Goal: Check status: Check status

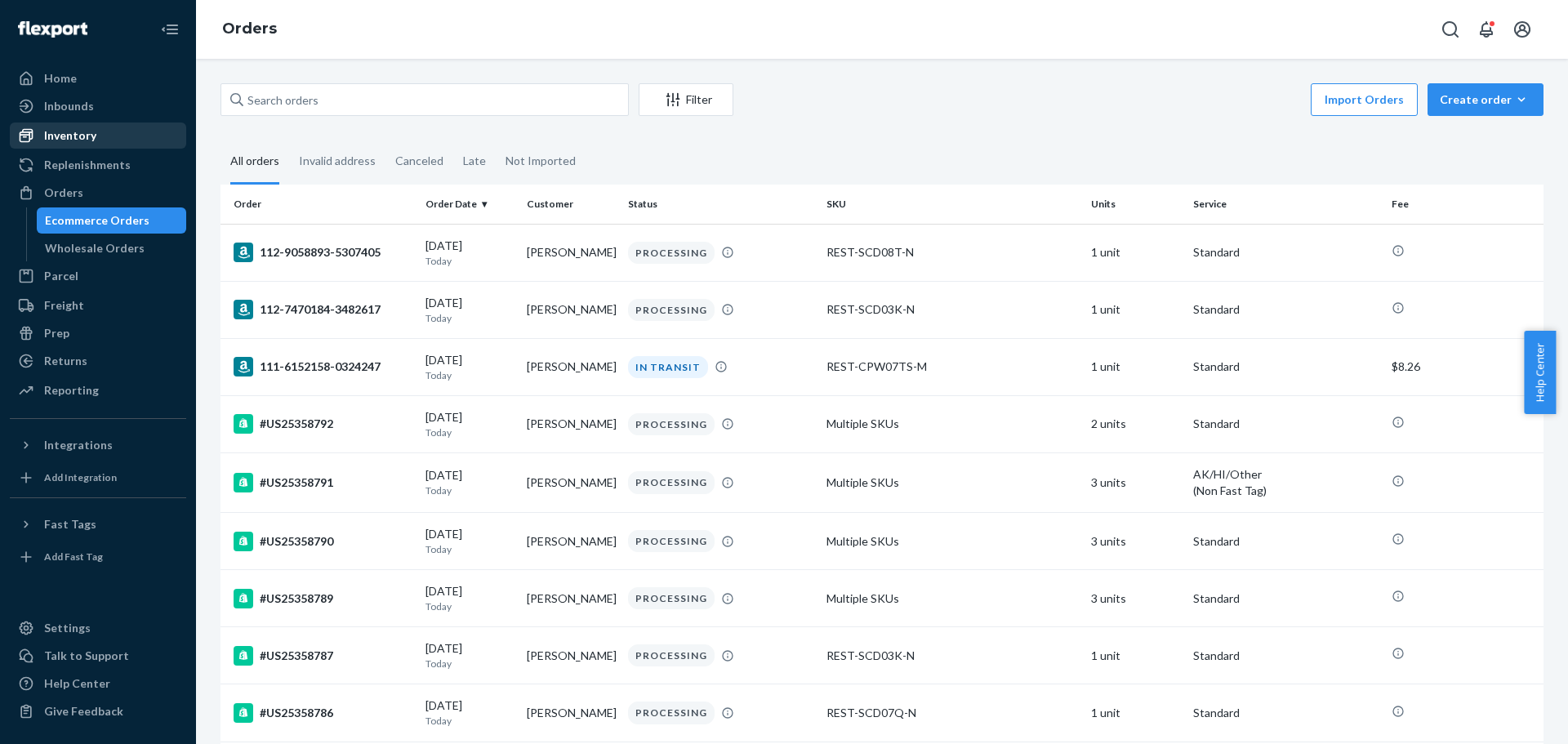
click at [83, 140] on div "Inventory" at bounding box center [70, 135] width 52 height 17
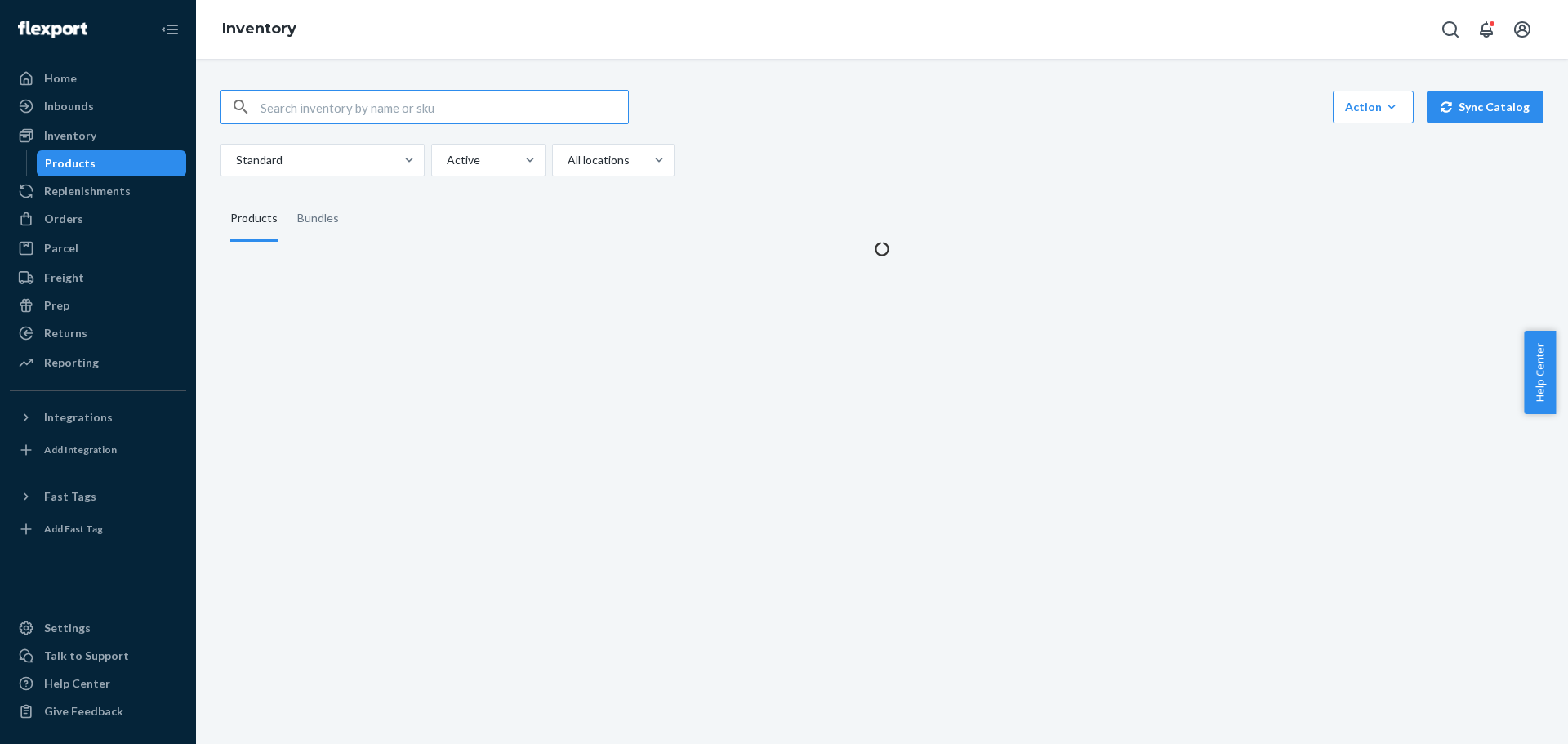
click at [360, 110] on input "text" at bounding box center [444, 106] width 367 height 32
type input "REST-ESSS04TXL"
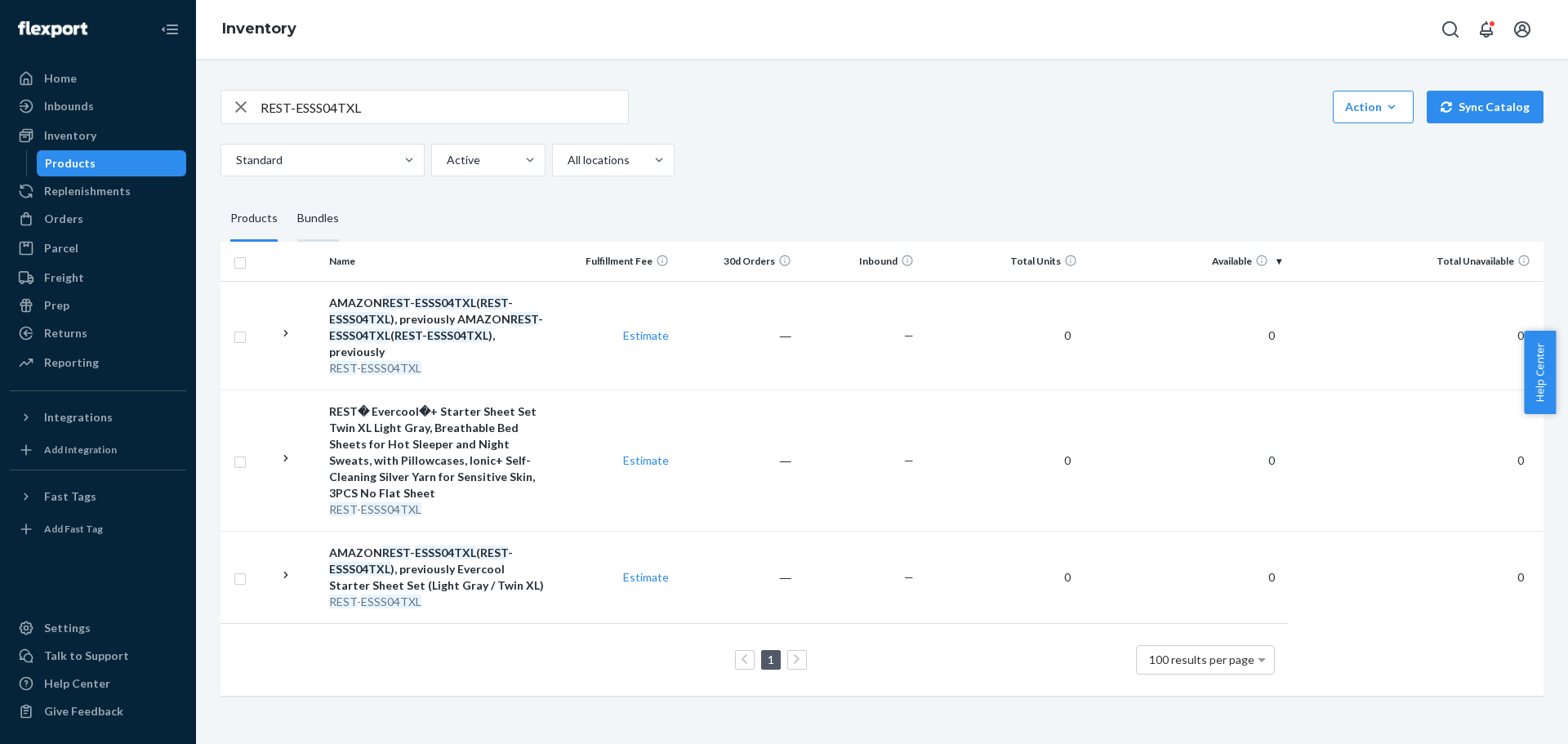
click at [326, 216] on div "Bundles" at bounding box center [318, 219] width 41 height 46
click at [288, 196] on input "Bundles" at bounding box center [288, 196] width 0 height 0
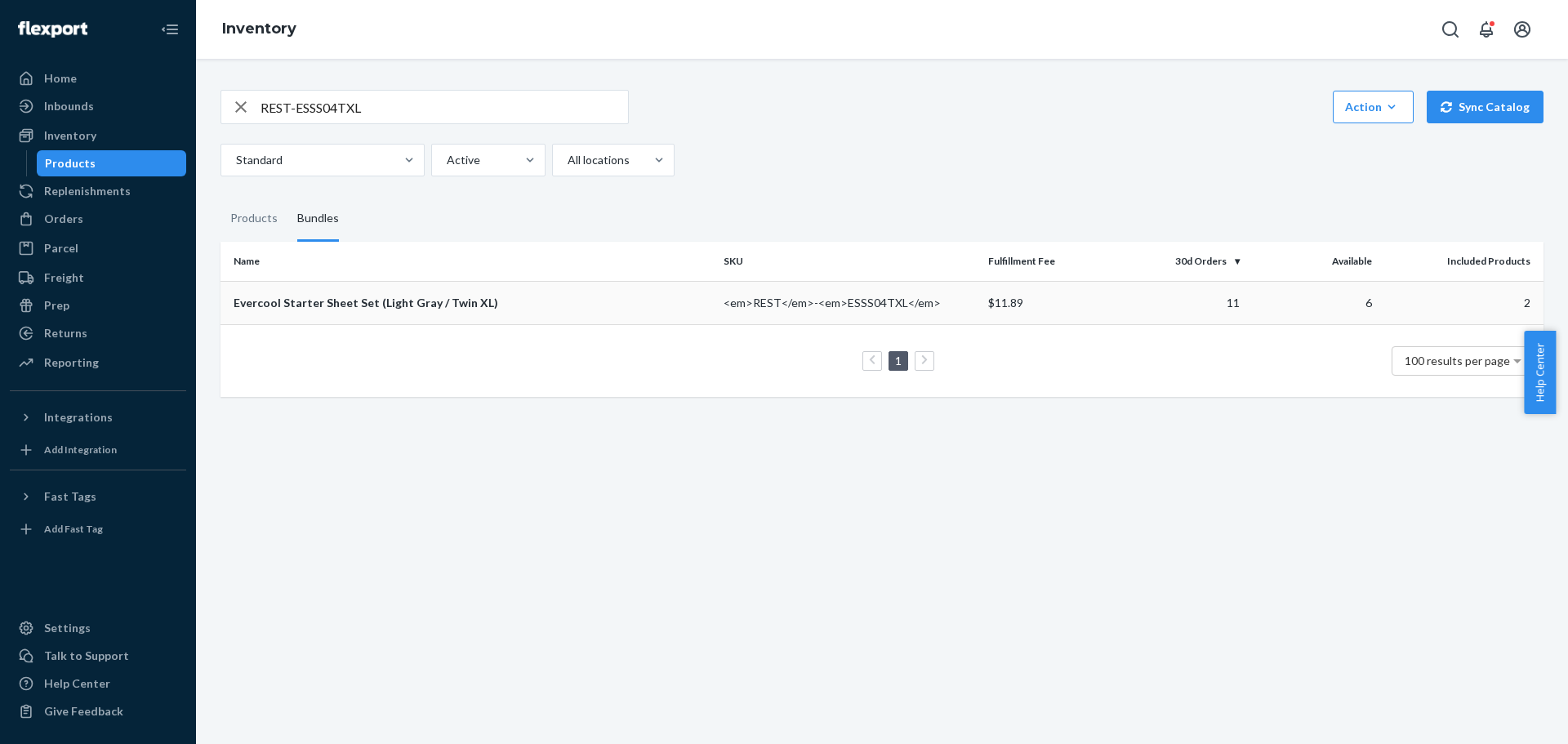
click at [399, 299] on div "Evercool Starter Sheet Set (Light Gray / Twin XL)" at bounding box center [472, 302] width 477 height 17
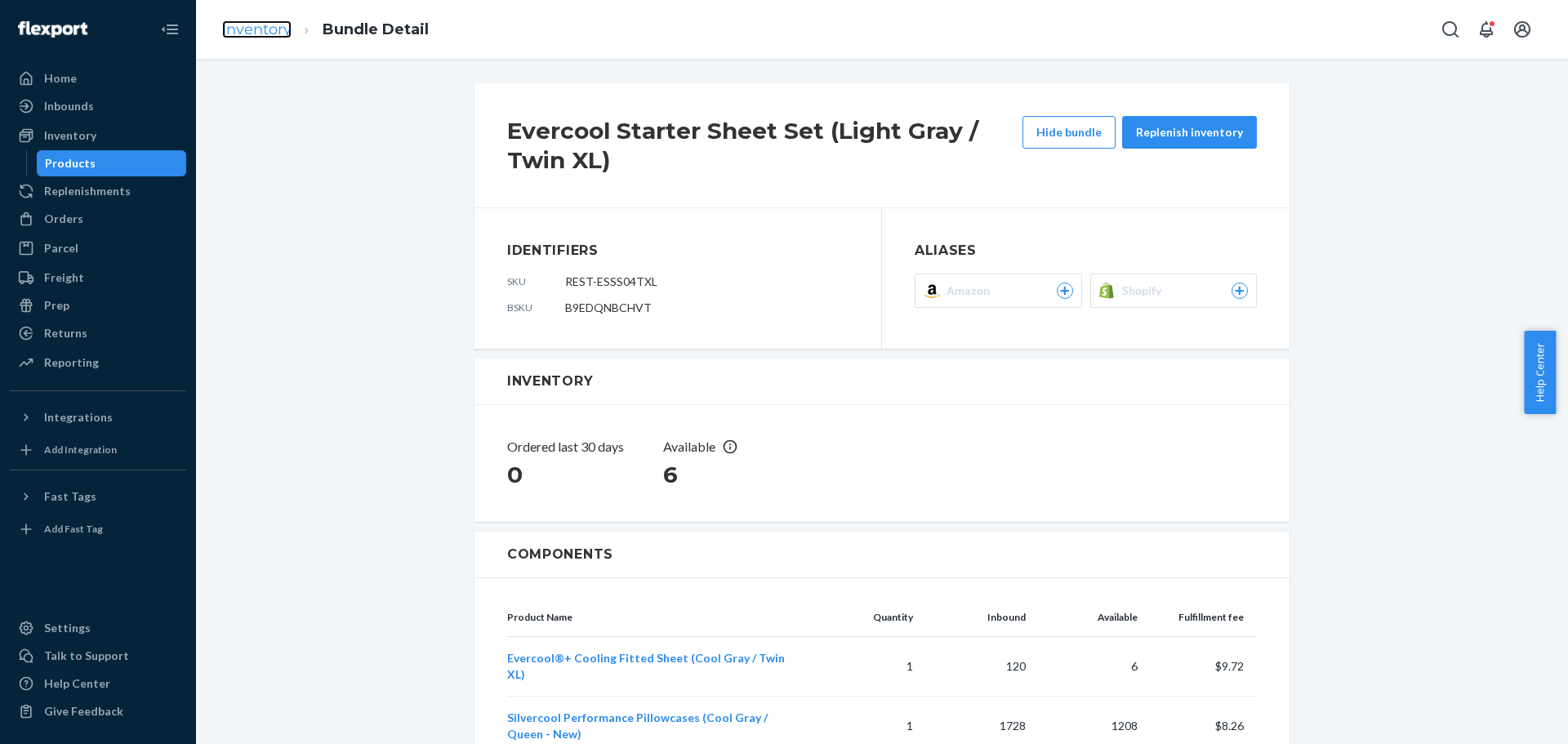
click at [267, 21] on link "Inventory" at bounding box center [256, 29] width 70 height 18
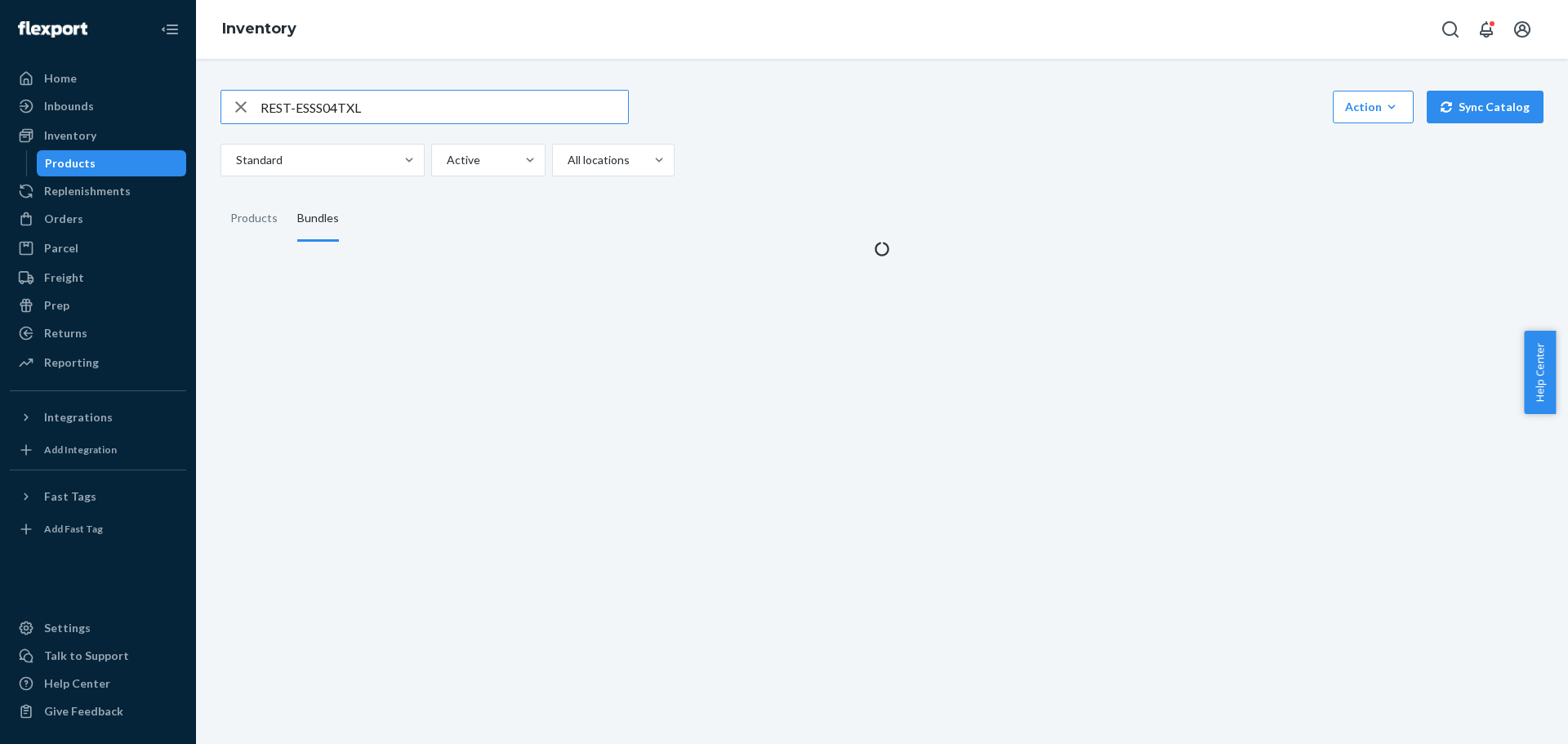
drag, startPoint x: 396, startPoint y: 104, endPoint x: 90, endPoint y: 122, distance: 306.5
click at [90, 122] on div "Home Inbounds Shipping Plans Problems Inventory Products Replenishments Orders …" at bounding box center [784, 372] width 1568 height 744
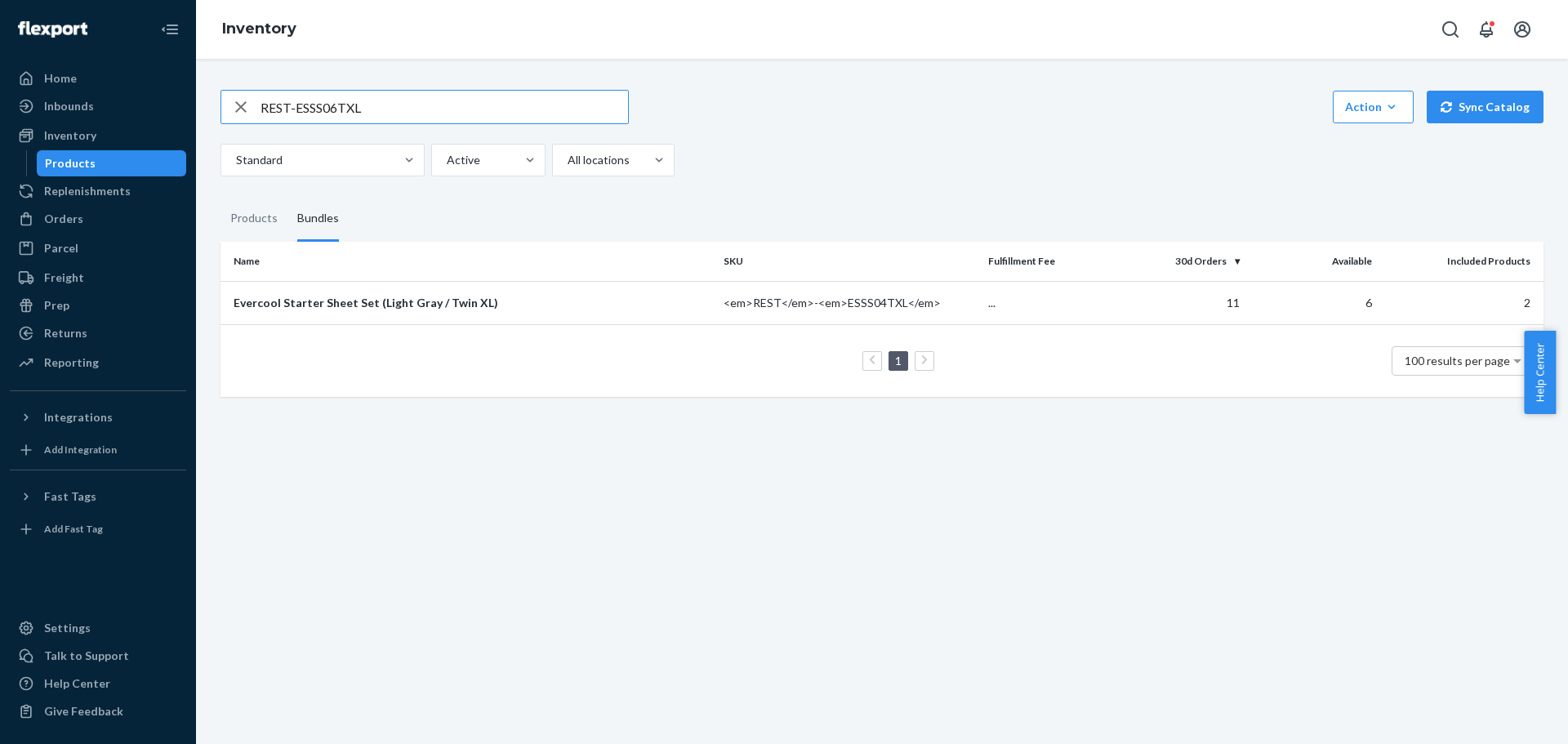
type input "REST-ESSS06TXL"
click at [392, 298] on div "Evercool Starter Sheet Set (Arctic White / Twin XL)" at bounding box center [472, 302] width 477 height 17
